Goal: Task Accomplishment & Management: Use online tool/utility

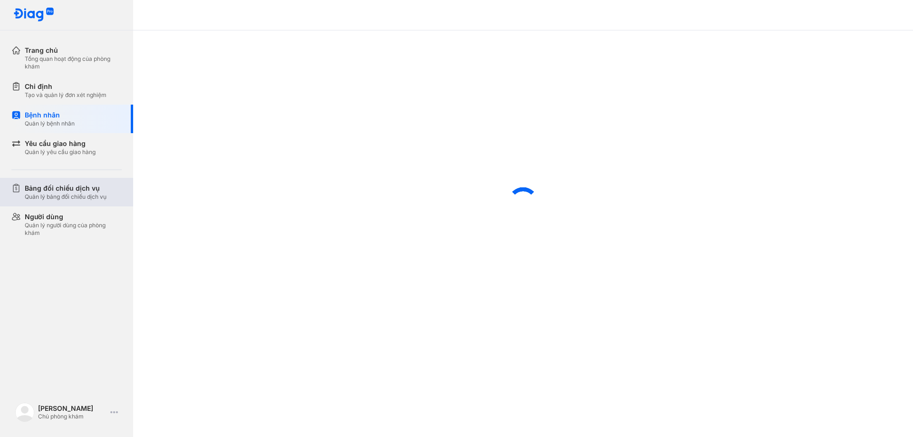
click at [95, 200] on div "Quản lý bảng đối chiếu dịch vụ" at bounding box center [66, 197] width 82 height 8
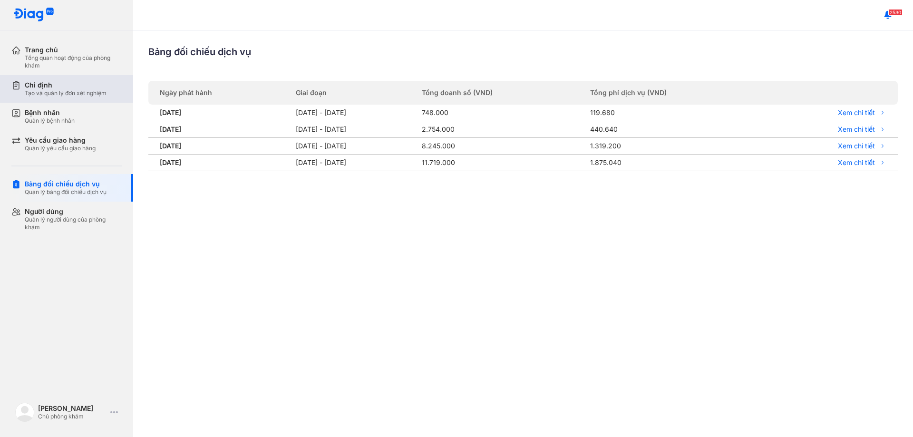
click at [82, 91] on div "Tạo và quản lý đơn xét nghiệm" at bounding box center [66, 93] width 82 height 8
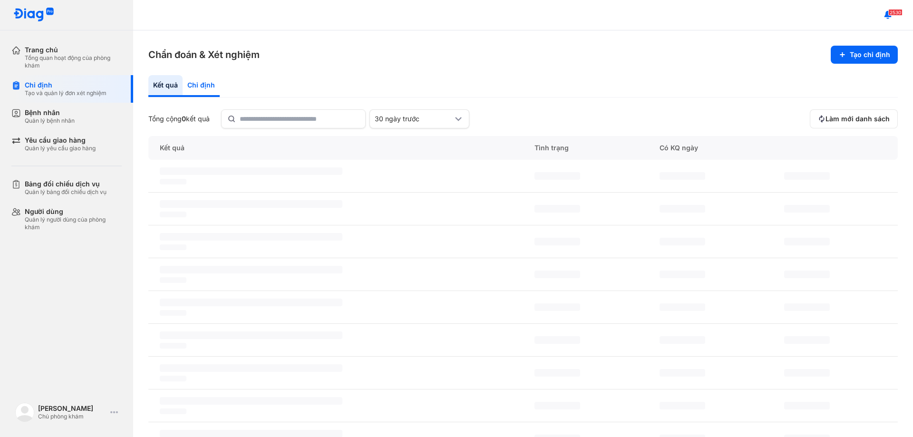
click at [193, 91] on div "Chỉ định" at bounding box center [201, 86] width 37 height 22
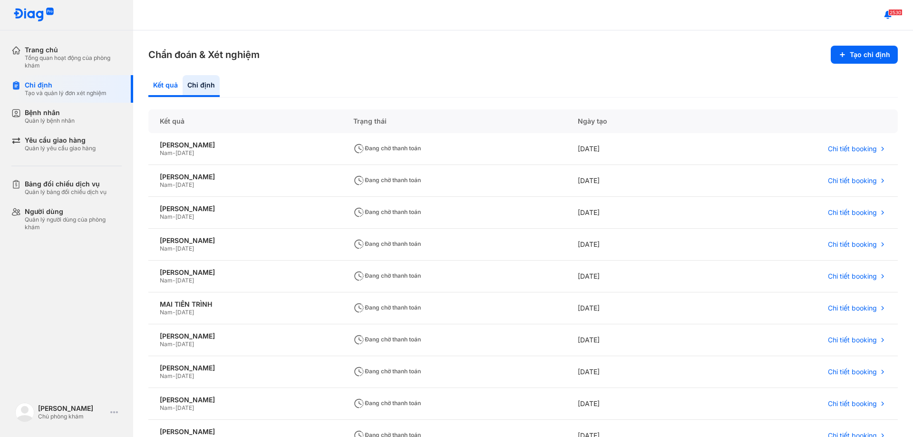
click at [159, 85] on div "Kết quả" at bounding box center [165, 86] width 34 height 22
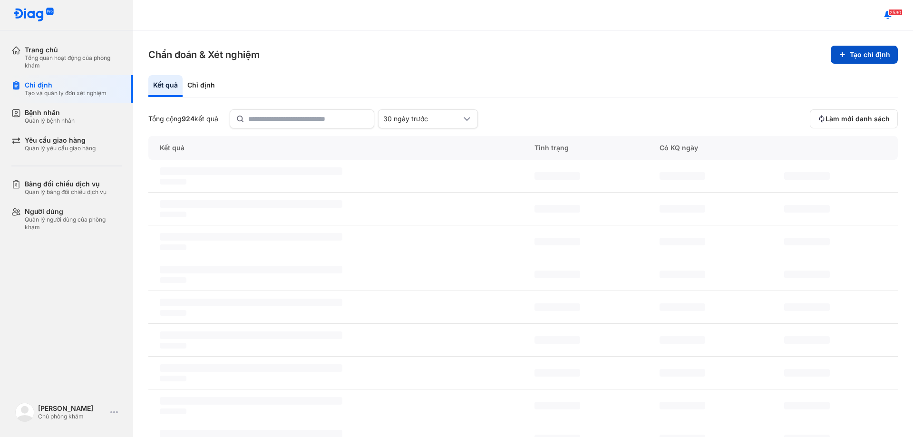
click at [858, 54] on button "Tạo chỉ định" at bounding box center [863, 55] width 67 height 18
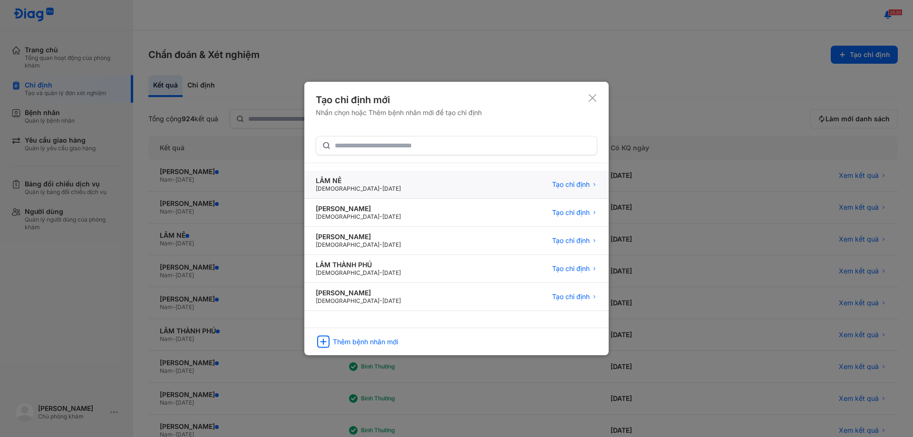
click at [562, 179] on div "LÂM NÊ Male - 07/11/1992 Tạo chỉ định" at bounding box center [456, 185] width 304 height 28
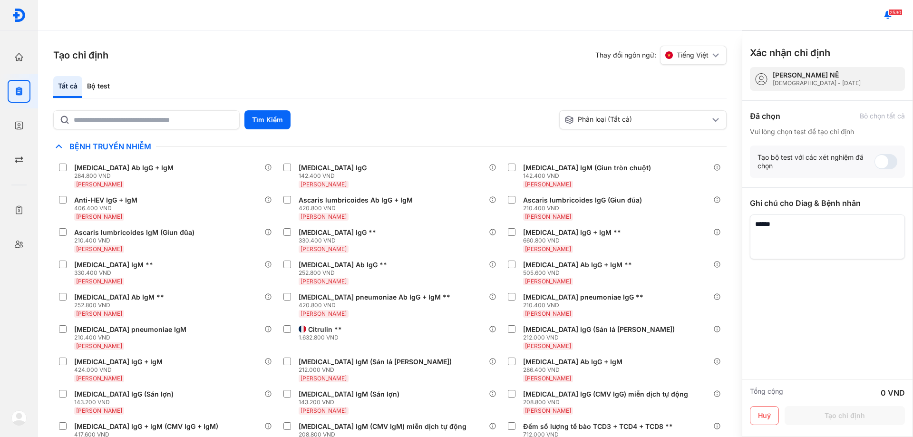
click at [156, 107] on div "Tất cả Bộ test [PERSON_NAME] [PERSON_NAME] (Tất cả) [PERSON_NAME] chế độ xem mặ…" at bounding box center [389, 256] width 673 height 361
click at [162, 114] on input "text" at bounding box center [154, 119] width 160 height 17
type input "****"
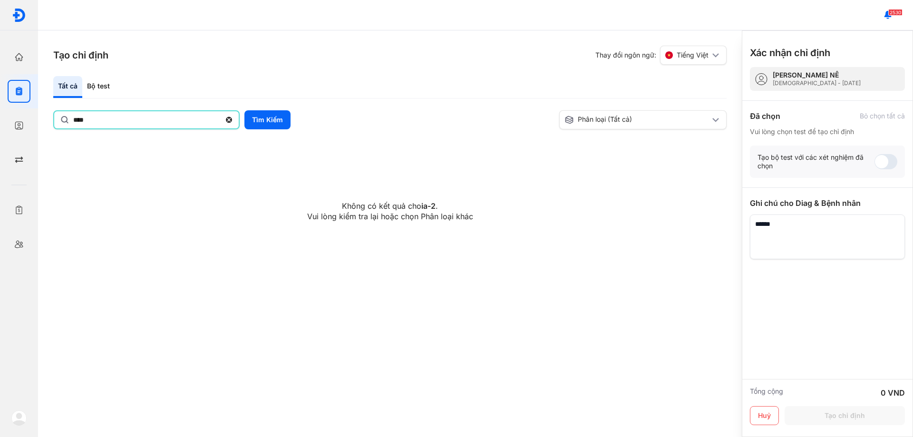
click at [164, 114] on input "****" at bounding box center [146, 119] width 147 height 17
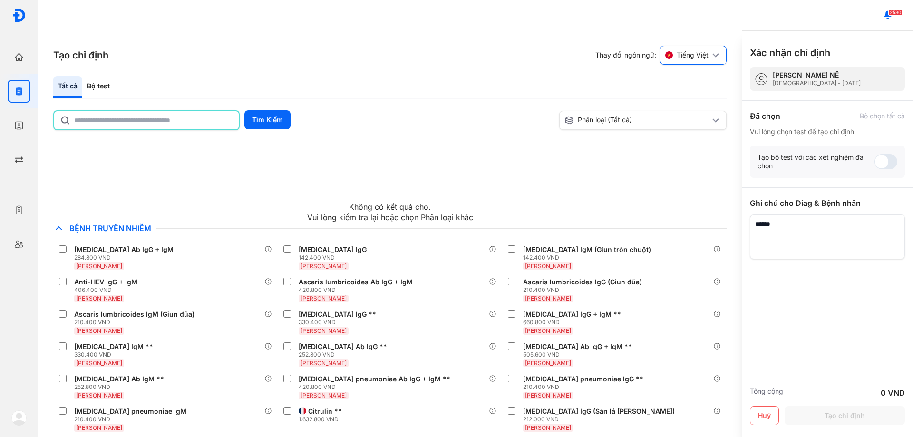
click at [695, 49] on div "Tiếng Việt" at bounding box center [693, 55] width 67 height 19
click at [694, 77] on span "English" at bounding box center [691, 75] width 24 height 9
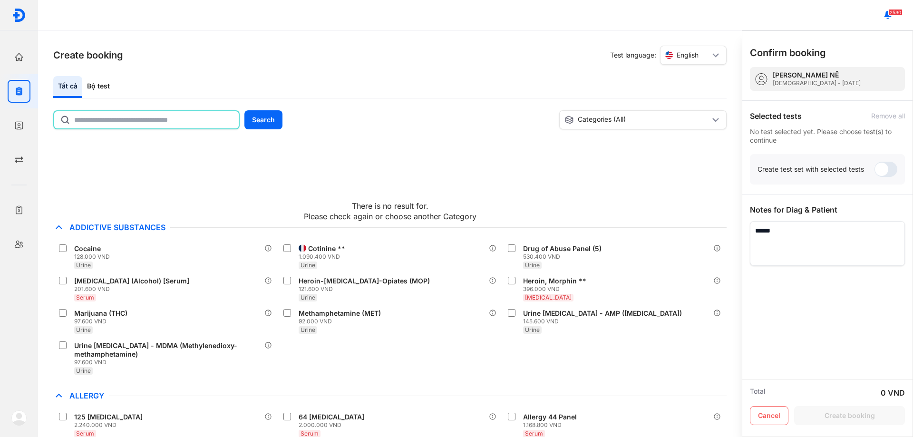
click at [171, 123] on input "text" at bounding box center [153, 119] width 159 height 17
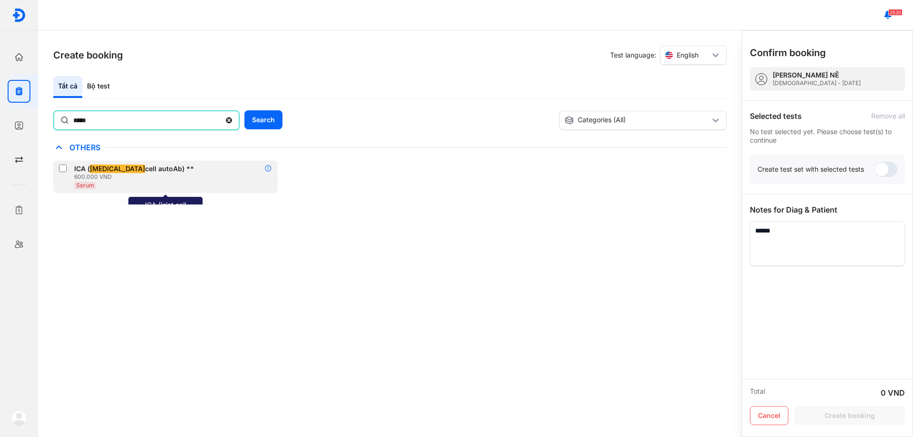
click at [268, 169] on icon at bounding box center [268, 168] width 8 height 8
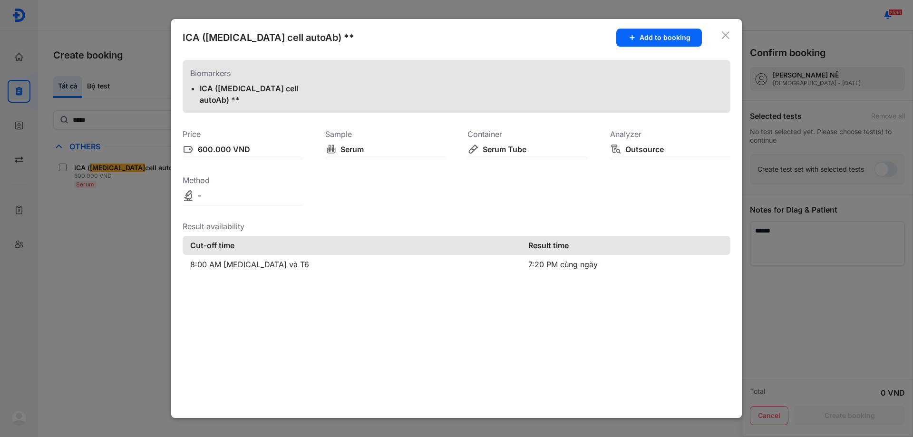
click at [724, 35] on icon at bounding box center [726, 35] width 10 height 10
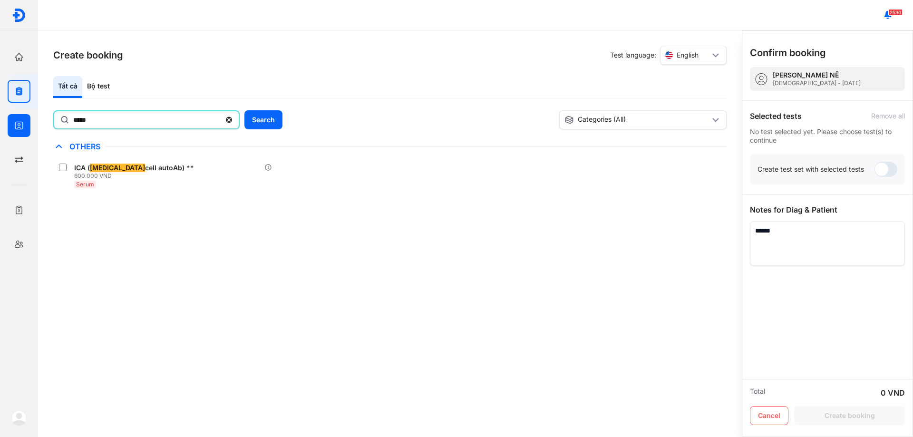
drag, startPoint x: 152, startPoint y: 123, endPoint x: 0, endPoint y: 115, distance: 151.8
click at [0, 115] on div "[PERSON_NAME] [PERSON_NAME] hoạt động của [PERSON_NAME] Chỉ định Tạo và [PERSON…" at bounding box center [456, 218] width 913 height 437
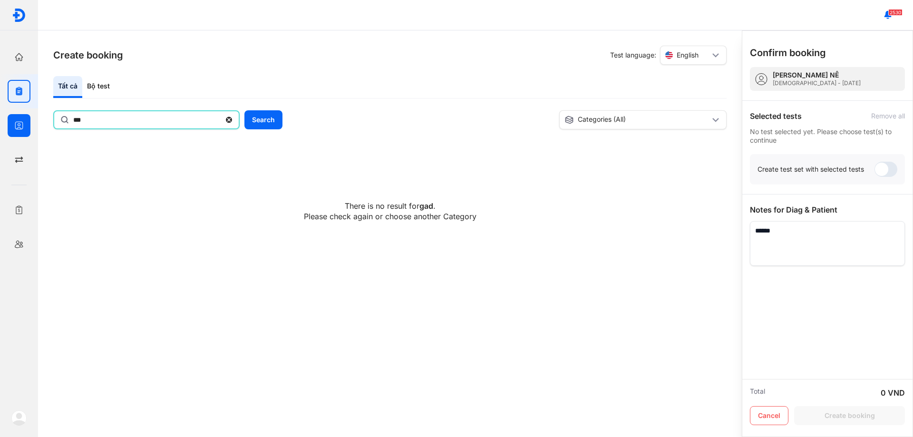
type input "***"
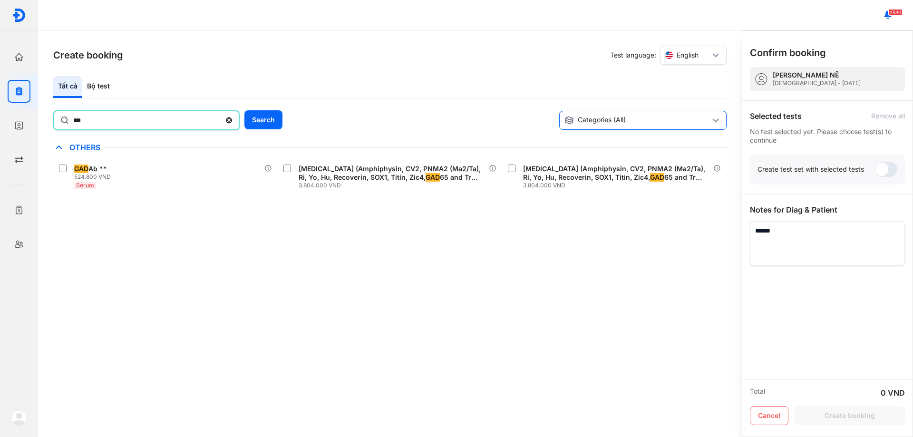
click at [680, 112] on div "Categories (All)" at bounding box center [642, 120] width 167 height 19
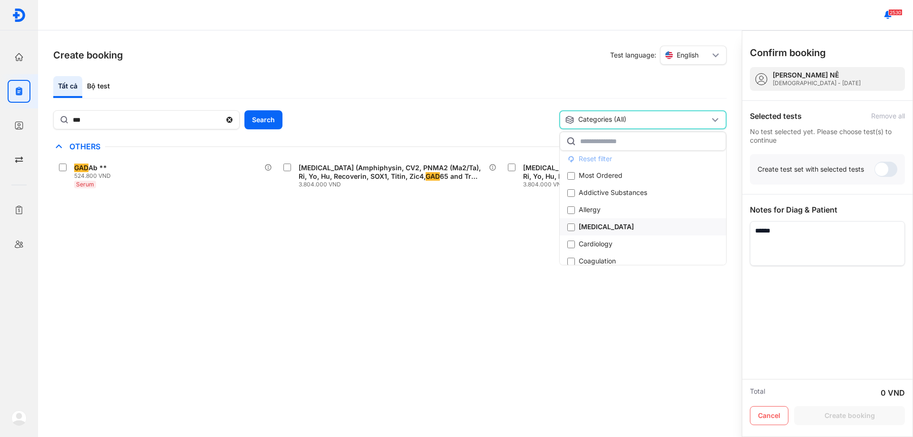
click at [606, 224] on div "[MEDICAL_DATA]" at bounding box center [600, 227] width 67 height 10
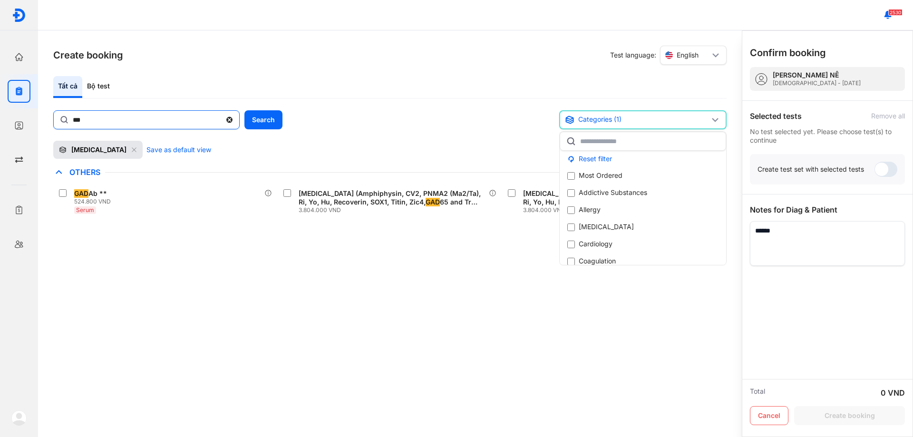
click at [231, 121] on icon at bounding box center [229, 120] width 8 height 10
click at [221, 121] on input "***" at bounding box center [147, 119] width 148 height 17
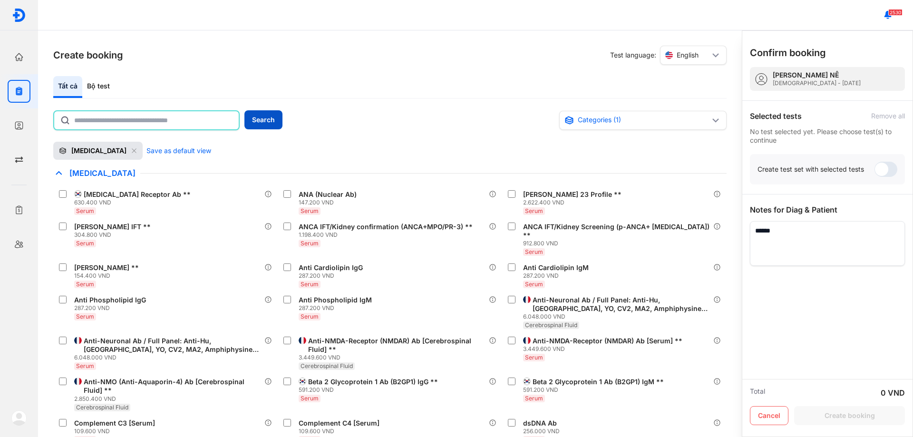
click at [259, 116] on button "Search" at bounding box center [263, 119] width 38 height 19
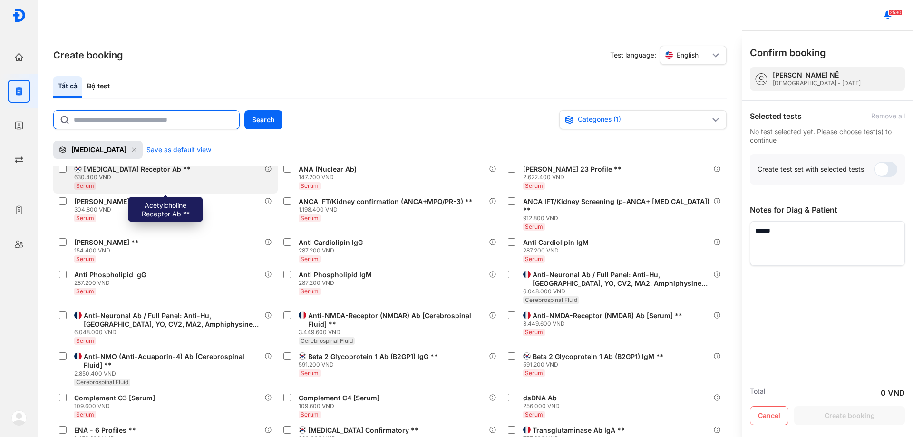
scroll to position [48, 0]
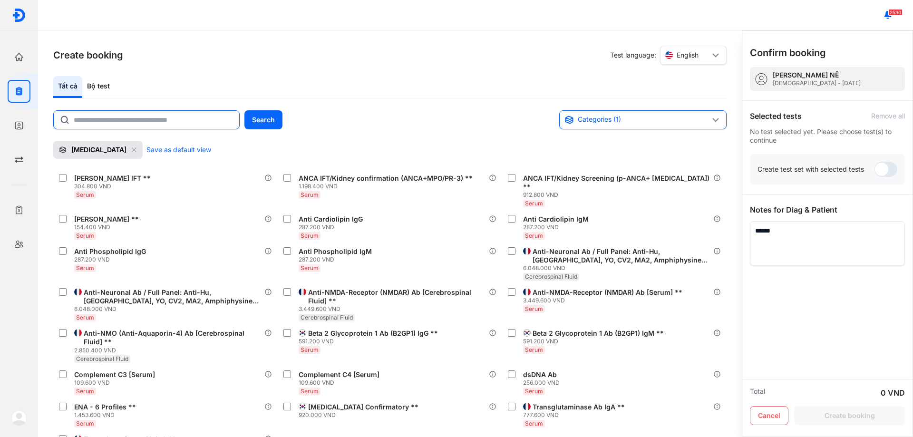
click at [679, 119] on div "Categories (1)" at bounding box center [636, 120] width 145 height 10
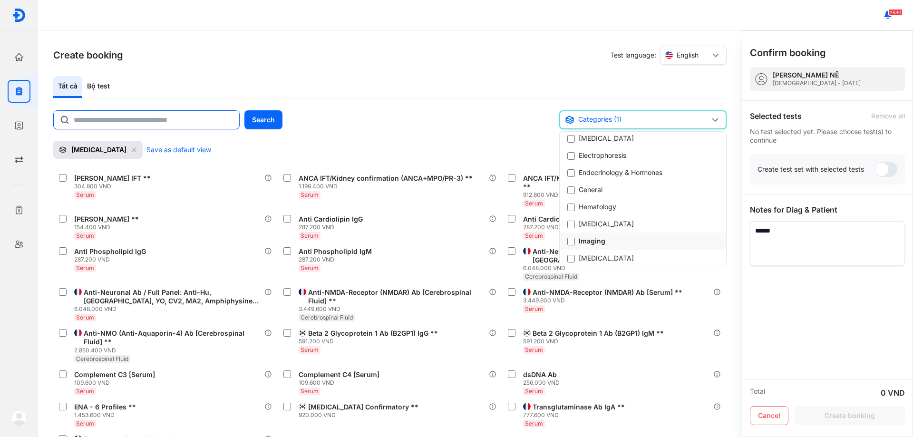
scroll to position [143, 0]
click at [630, 186] on div "Endocrinology & Hormones" at bounding box center [618, 187] width 102 height 10
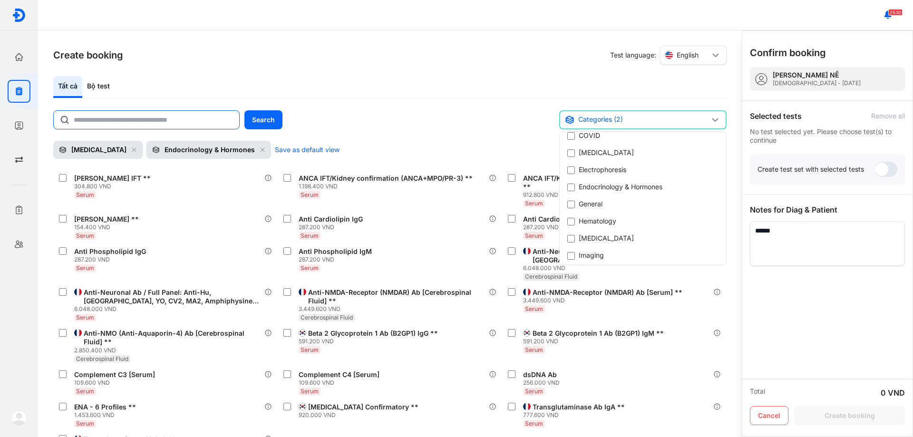
click at [438, 67] on div "Create booking Test language: English Tất cả Bộ test Search Categories (2) Rese…" at bounding box center [389, 233] width 703 height 406
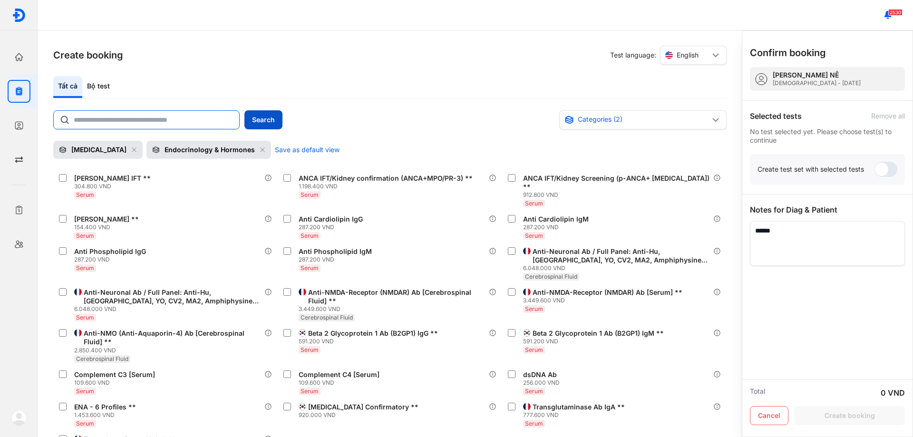
click at [271, 112] on button "Search" at bounding box center [263, 119] width 38 height 19
click at [266, 121] on button "Search" at bounding box center [263, 119] width 38 height 19
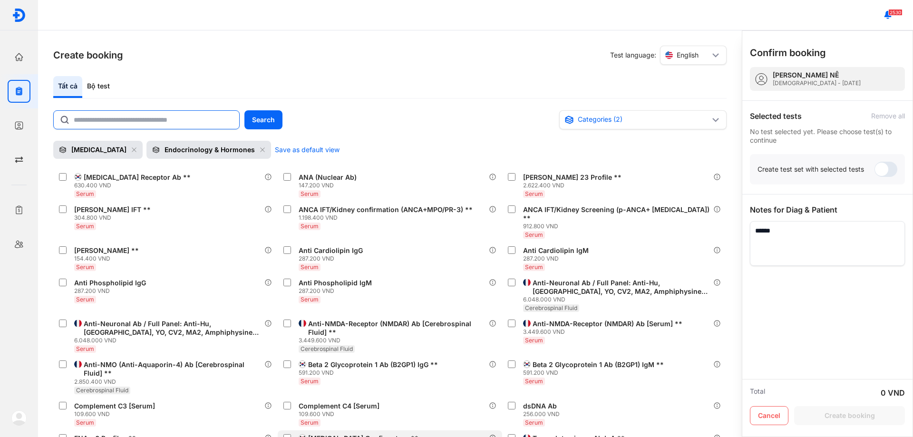
scroll to position [0, 0]
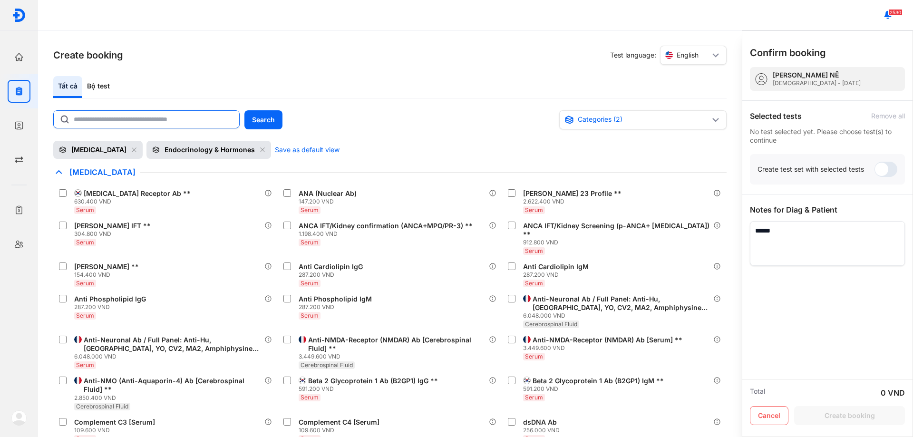
click at [115, 123] on input "text" at bounding box center [154, 119] width 160 height 17
click at [115, 123] on input "text" at bounding box center [153, 119] width 159 height 17
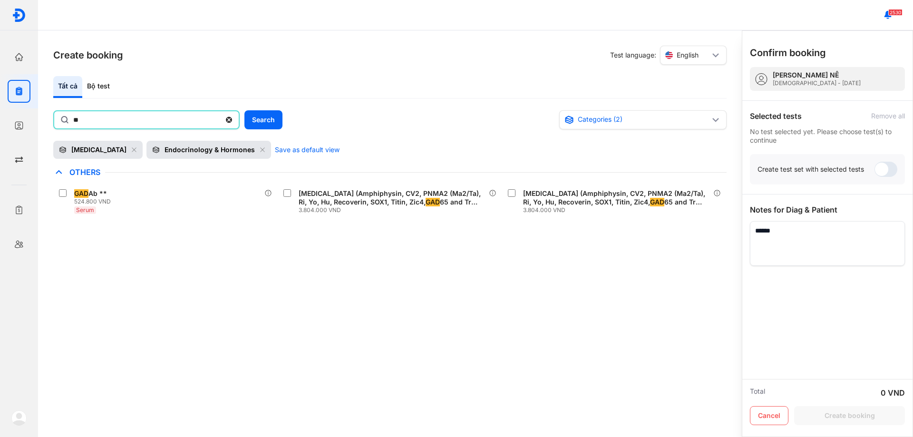
type input "*"
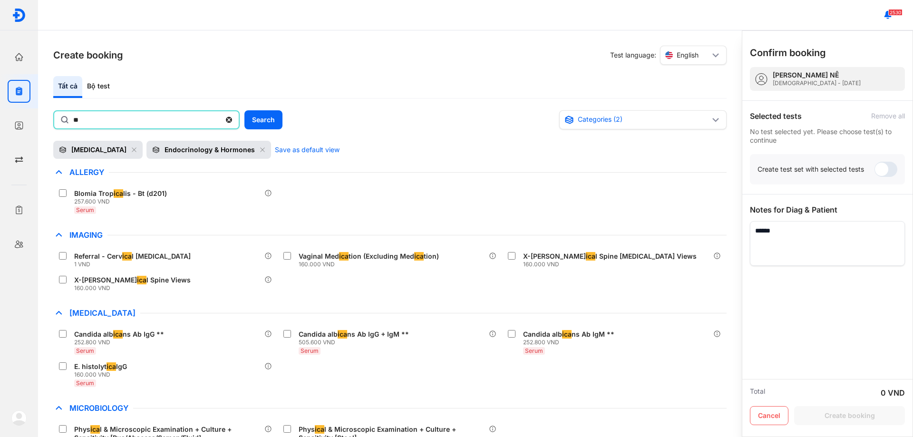
type input "*"
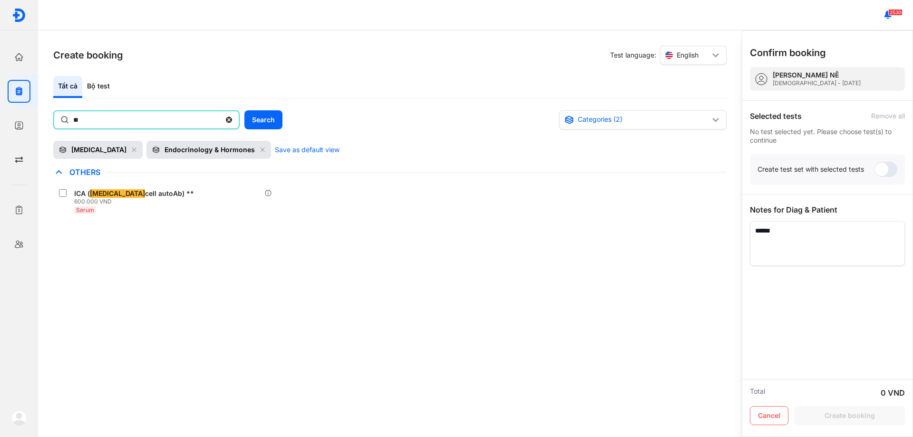
type input "*"
type input "****"
